Goal: Task Accomplishment & Management: Complete application form

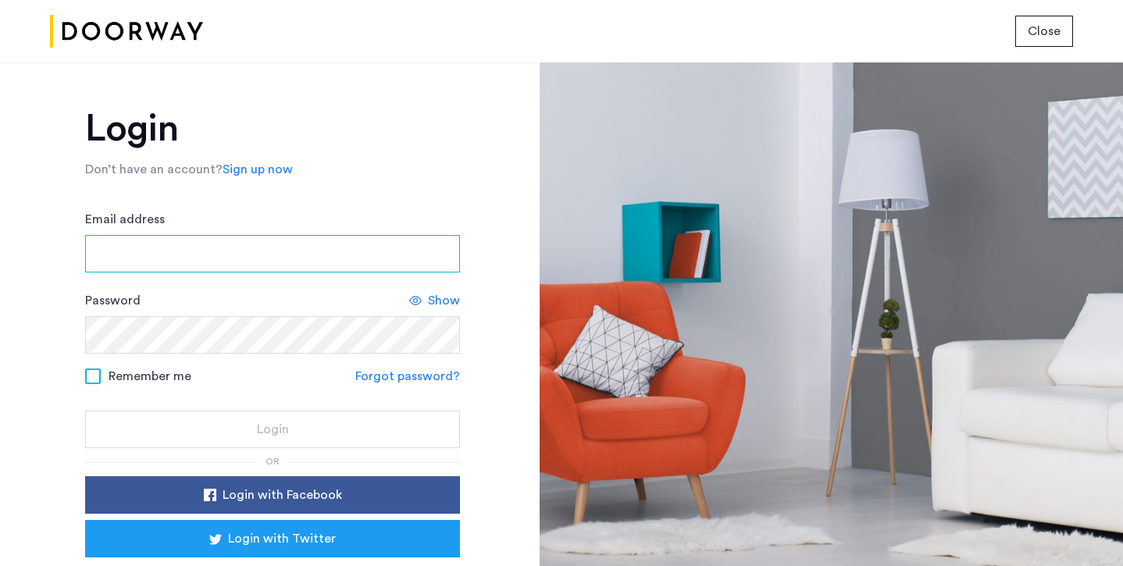
click at [220, 262] on input "Email address" at bounding box center [272, 253] width 375 height 37
type input "**********"
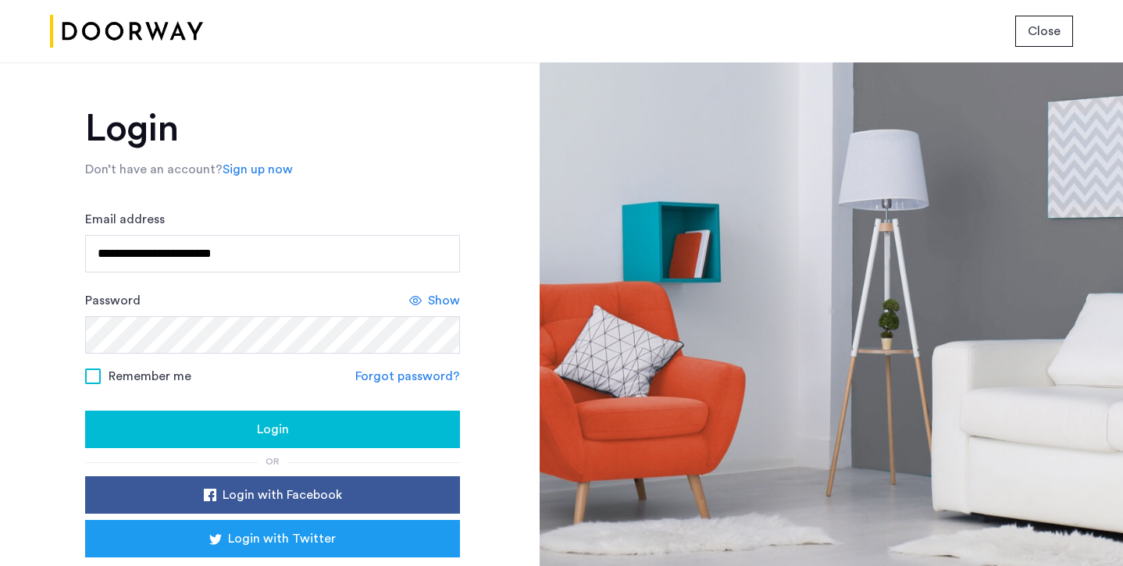
click at [105, 389] on form "**********" at bounding box center [272, 329] width 375 height 238
click at [104, 379] on label "Remember me" at bounding box center [138, 375] width 106 height 12
click at [229, 413] on button "Login" at bounding box center [272, 429] width 375 height 37
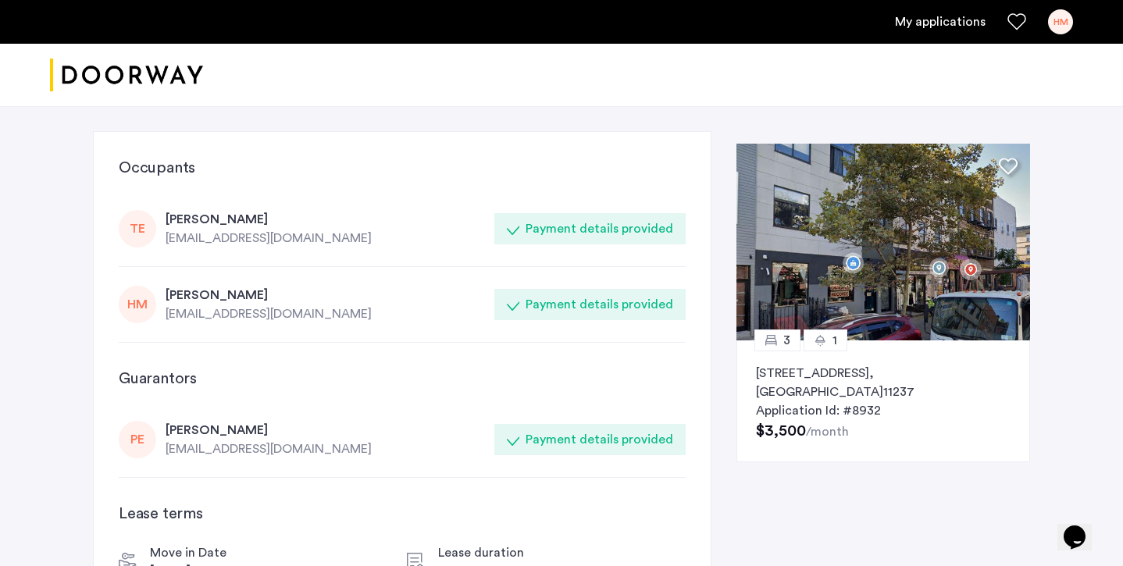
click at [835, 386] on p "[STREET_ADDRESS]" at bounding box center [883, 382] width 254 height 37
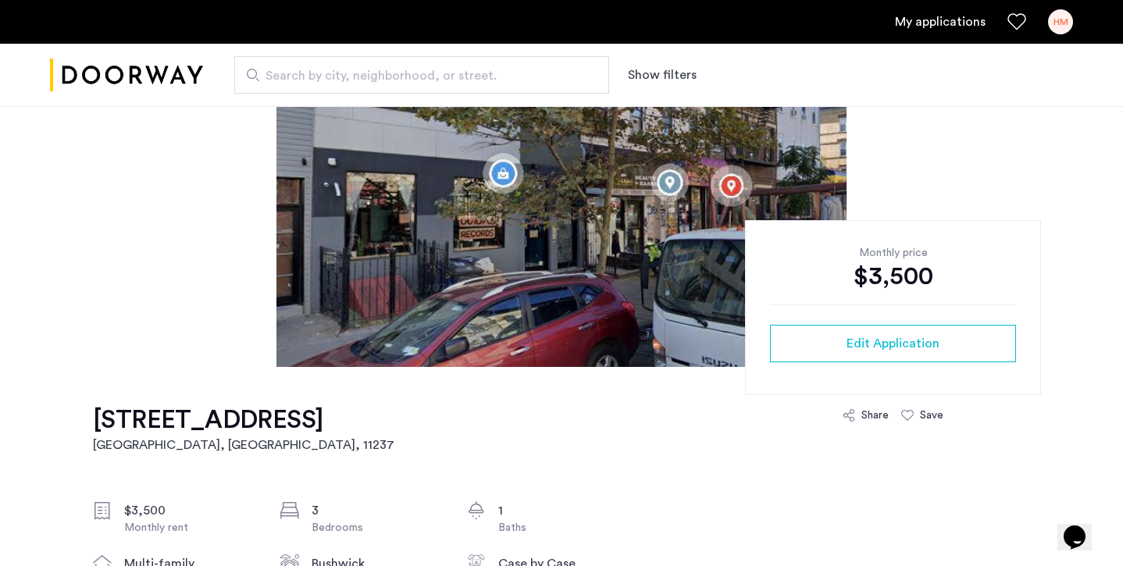
scroll to position [222, 0]
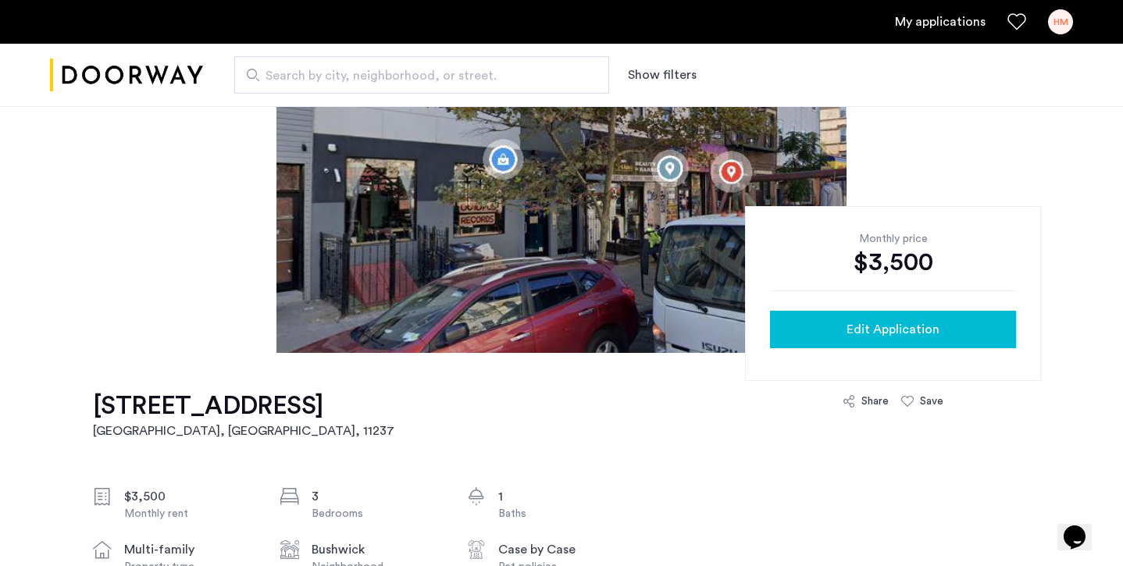
click at [870, 317] on button "Edit Application" at bounding box center [893, 329] width 246 height 37
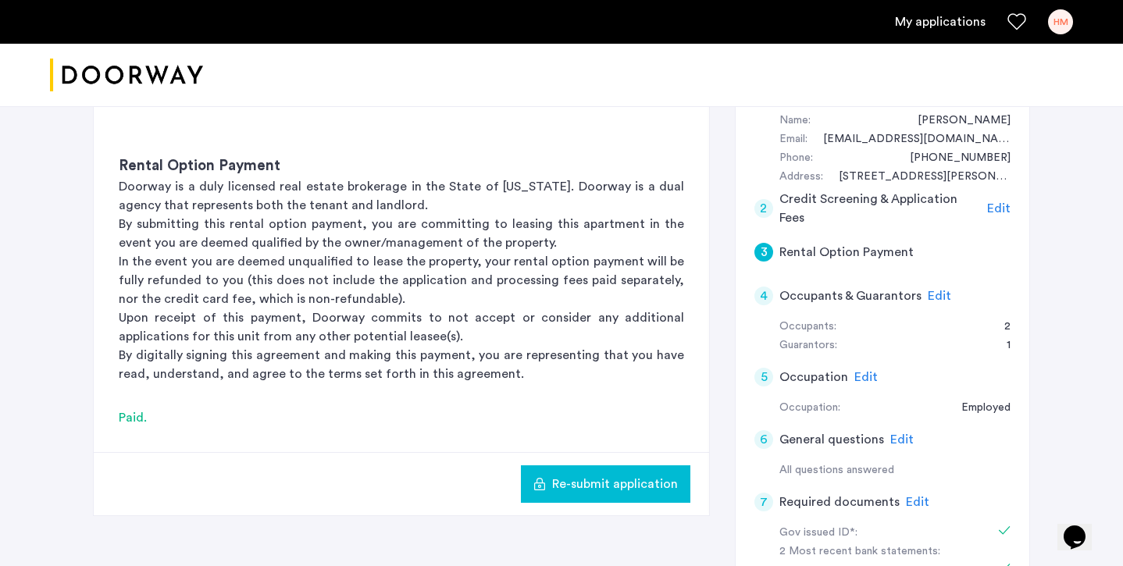
scroll to position [315, 0]
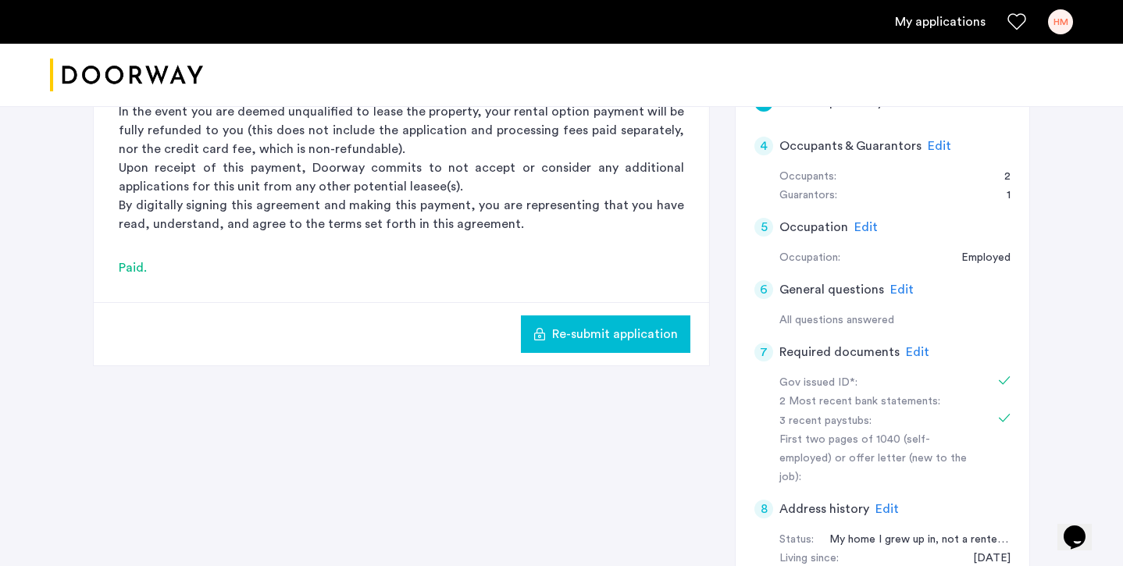
click at [910, 347] on span "Edit" at bounding box center [917, 352] width 23 height 12
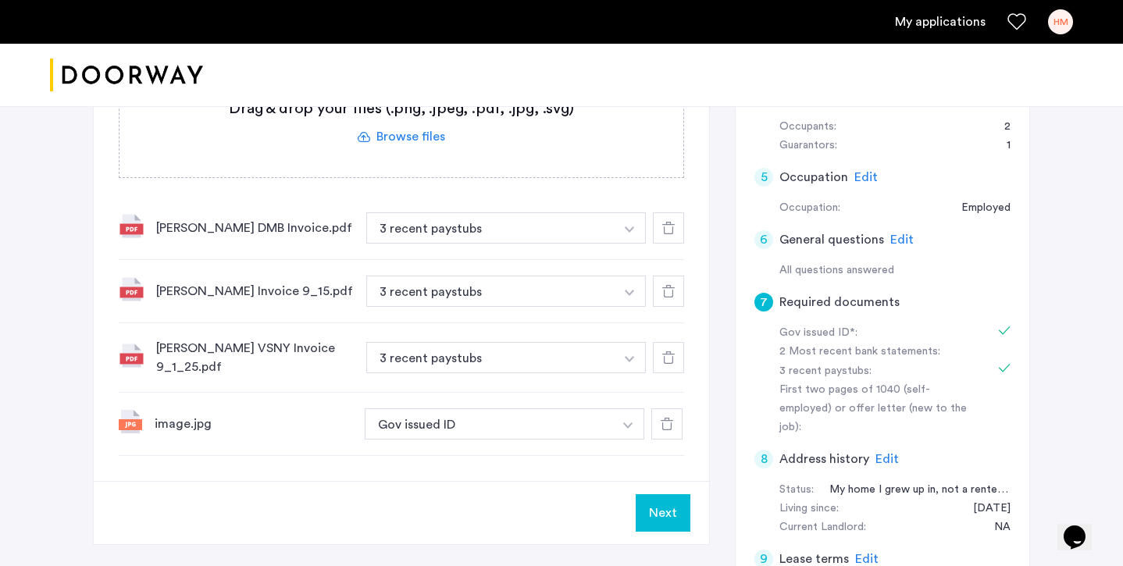
scroll to position [352, 0]
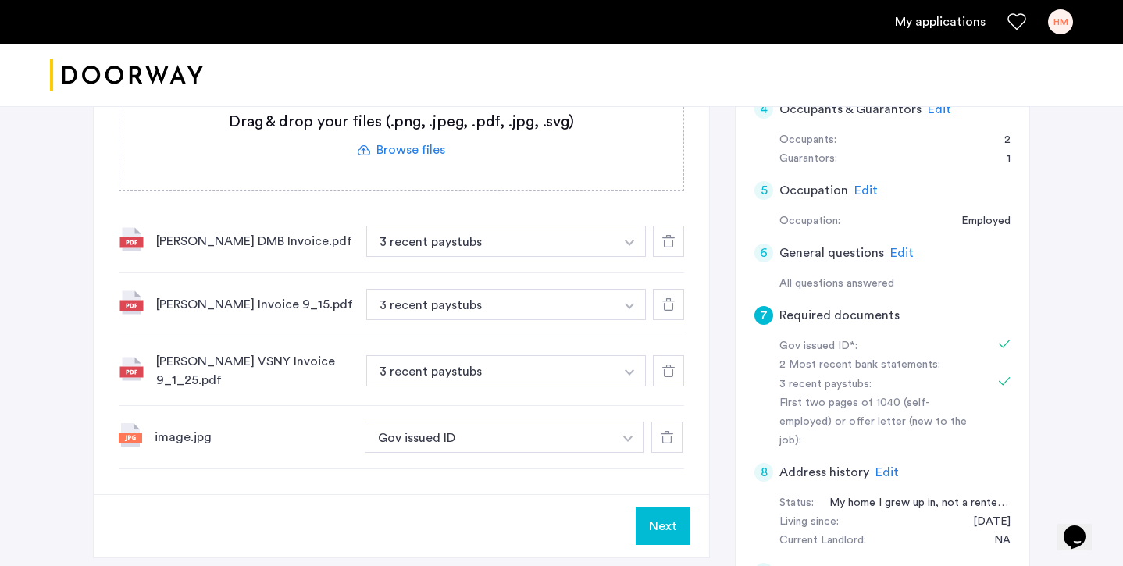
click at [390, 144] on label at bounding box center [401, 135] width 564 height 111
click at [0, 0] on input "file" at bounding box center [0, 0] width 0 height 0
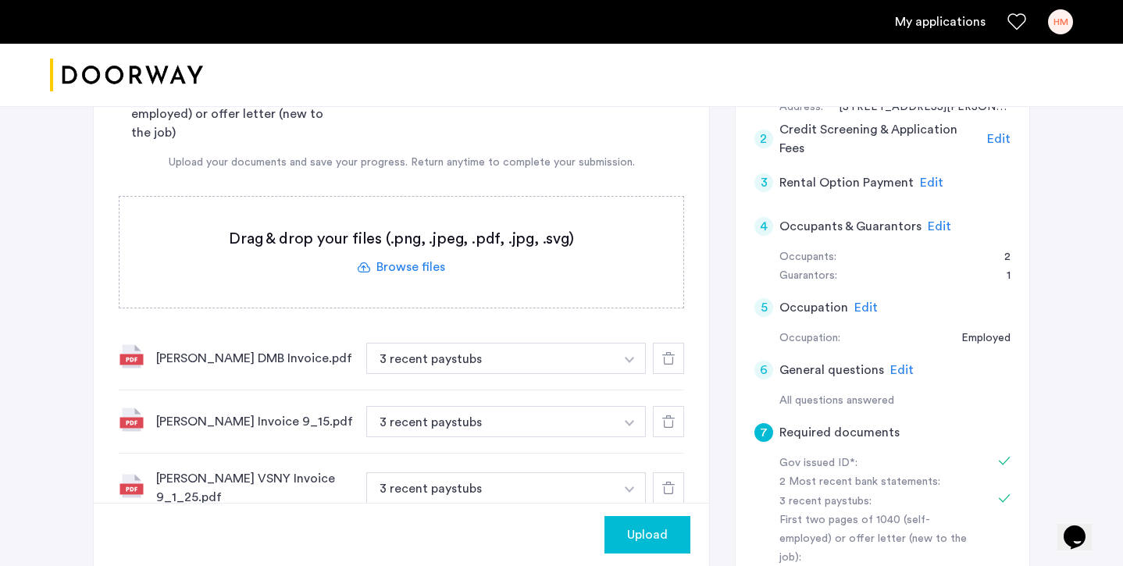
scroll to position [216, 0]
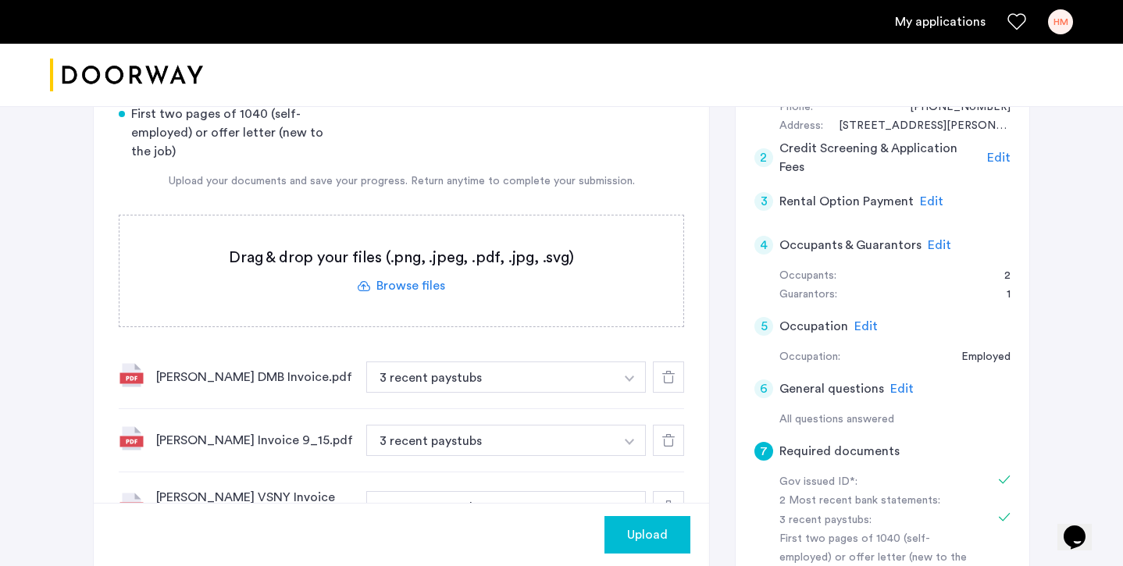
click at [412, 271] on label at bounding box center [401, 270] width 564 height 111
click at [0, 0] on input "file" at bounding box center [0, 0] width 0 height 0
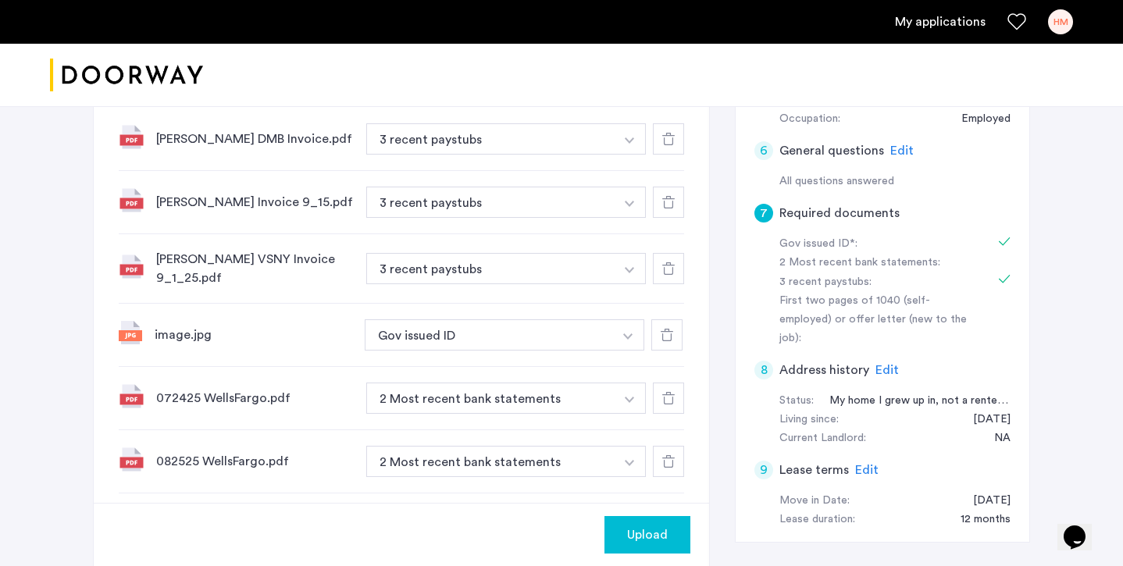
scroll to position [637, 0]
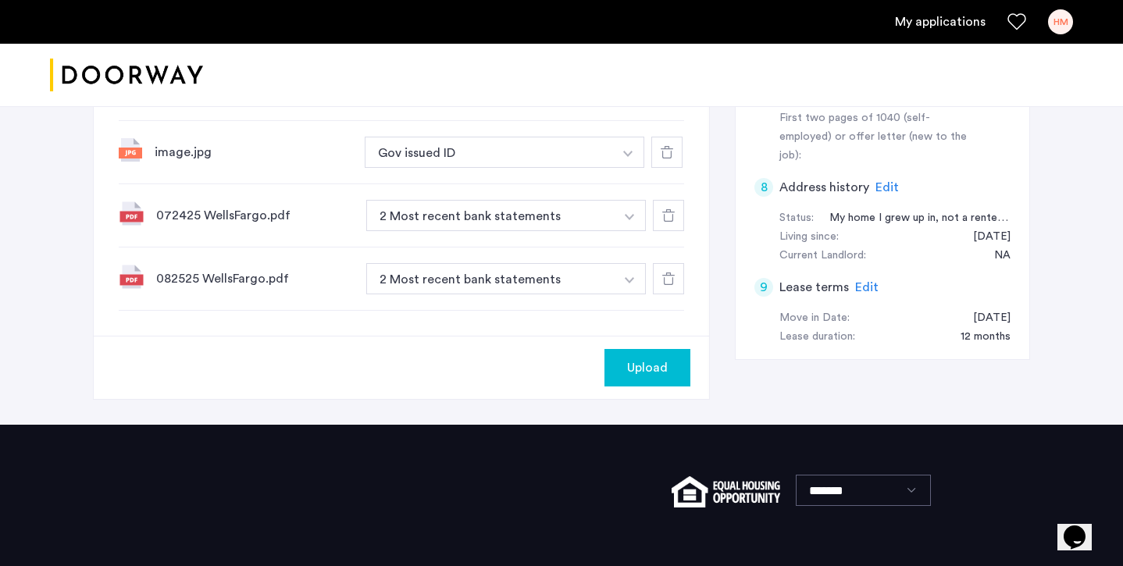
click at [668, 368] on div "Upload" at bounding box center [647, 367] width 61 height 19
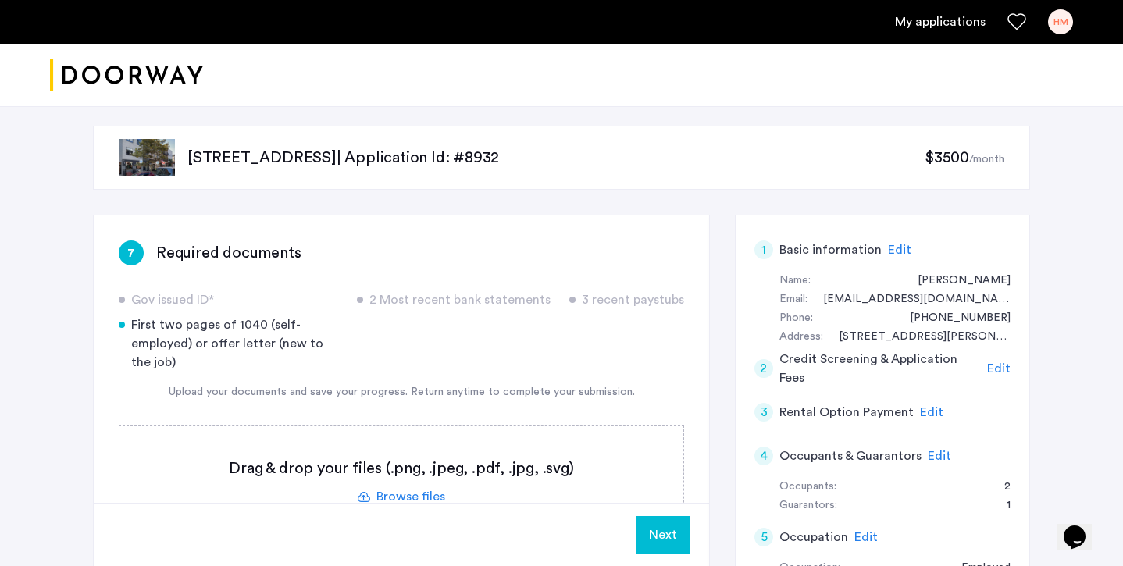
scroll to position [0, 0]
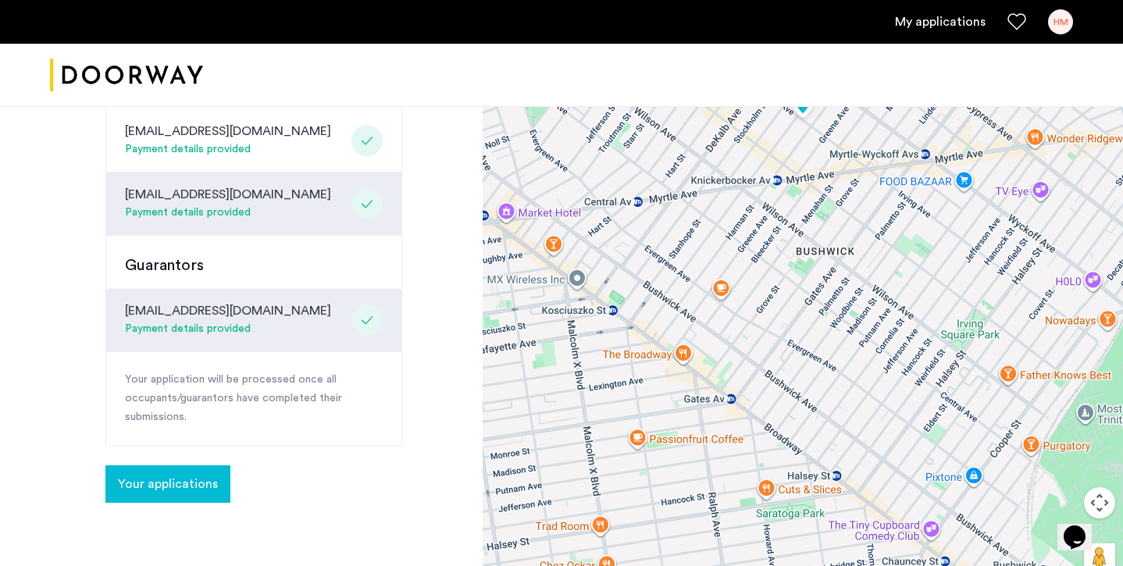
scroll to position [449, 0]
